Goal: Book appointment/travel/reservation

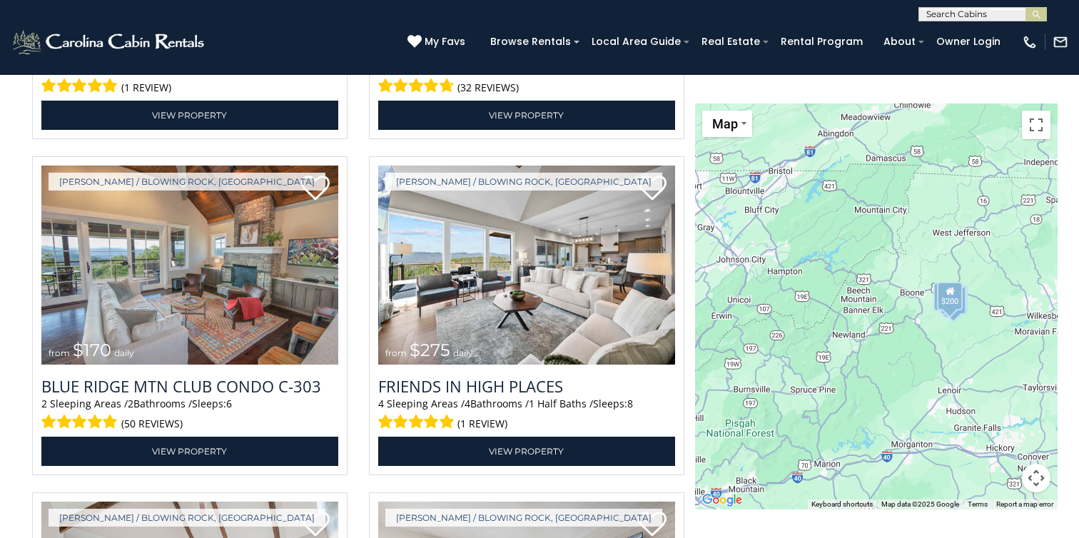
scroll to position [2216, 0]
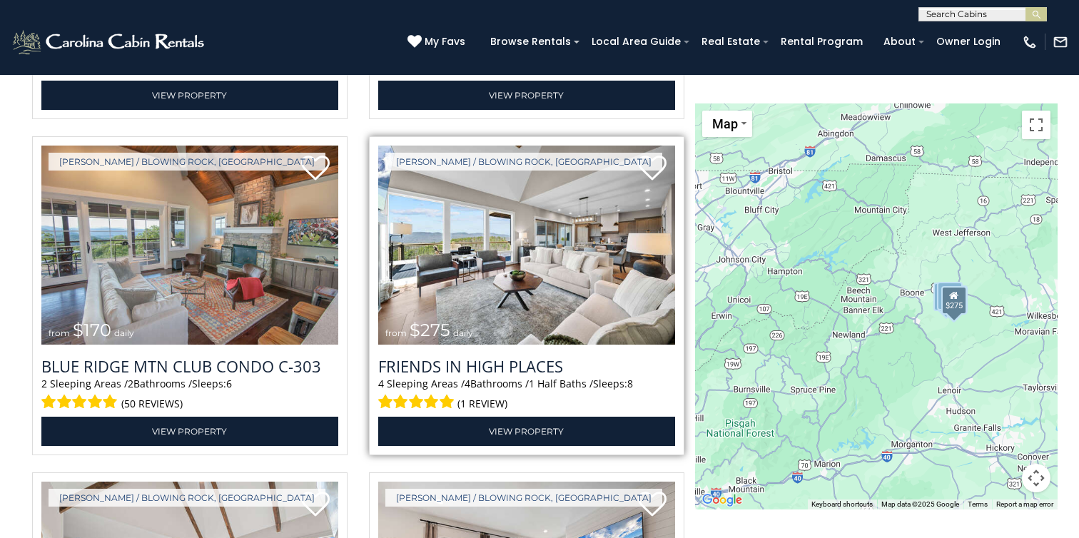
click at [501, 285] on img at bounding box center [526, 245] width 297 height 199
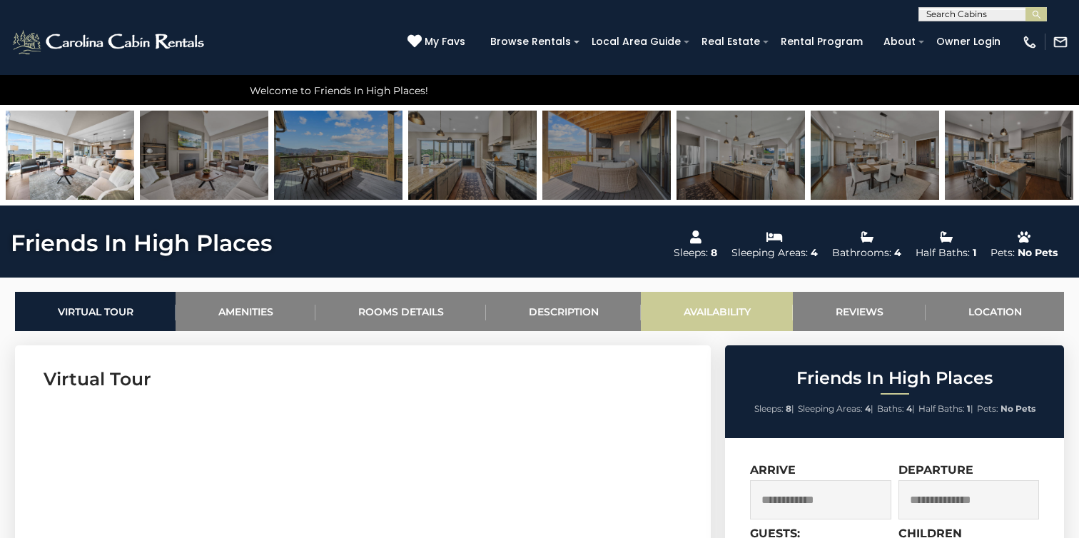
scroll to position [466, 0]
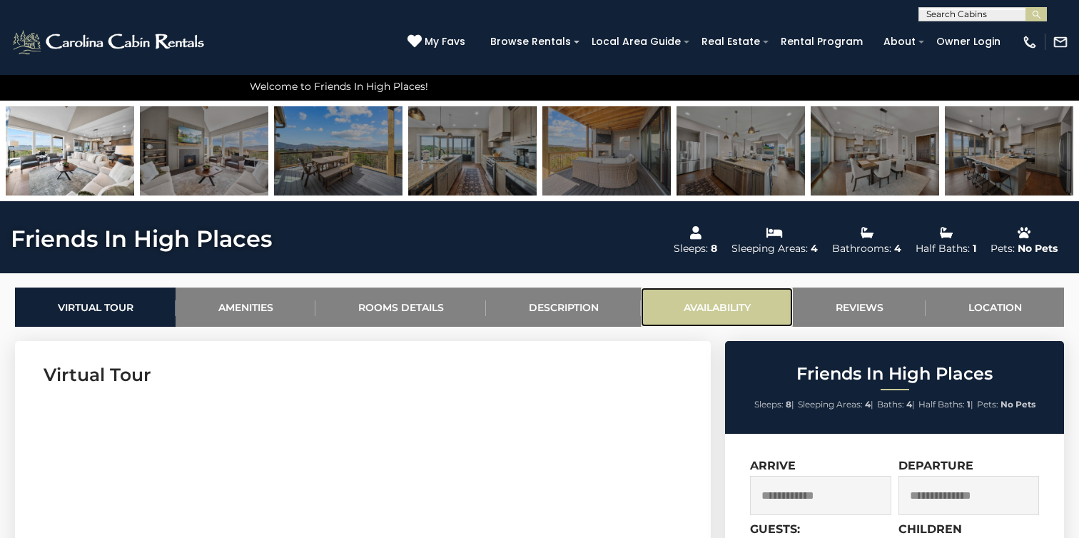
click at [726, 300] on link "Availability" at bounding box center [717, 306] width 152 height 39
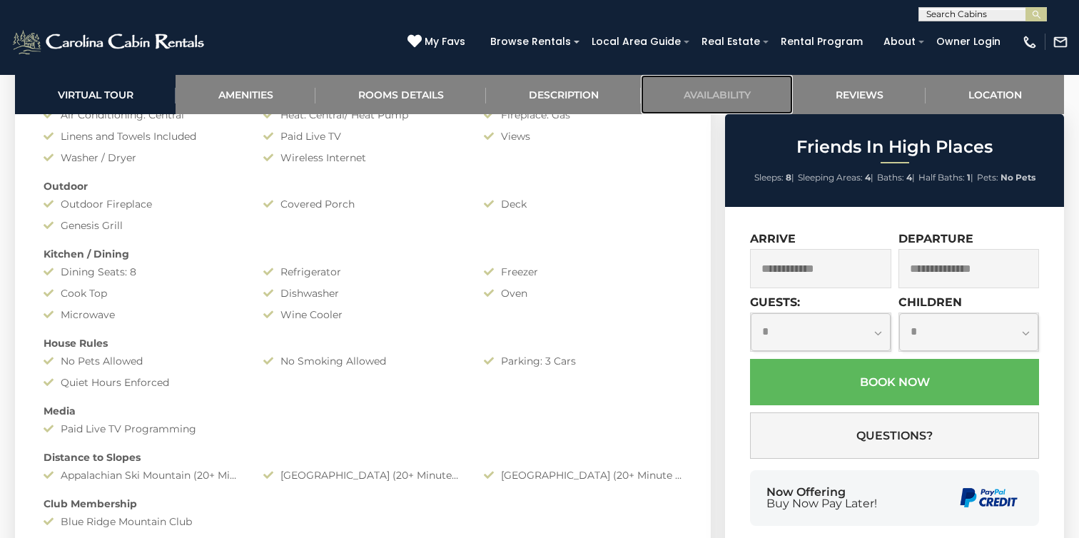
scroll to position [1135, 0]
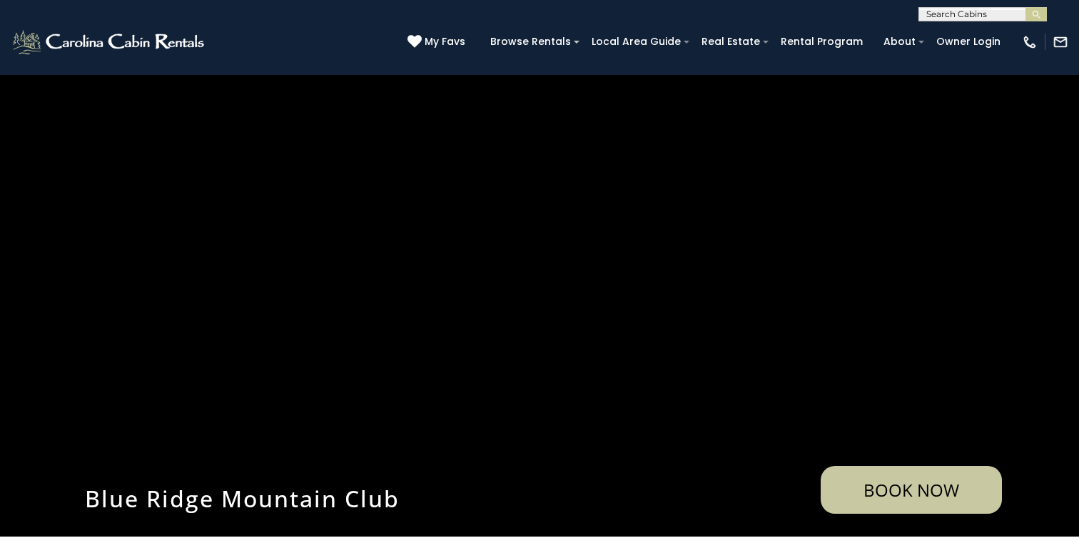
select select
